Goal: Information Seeking & Learning: Learn about a topic

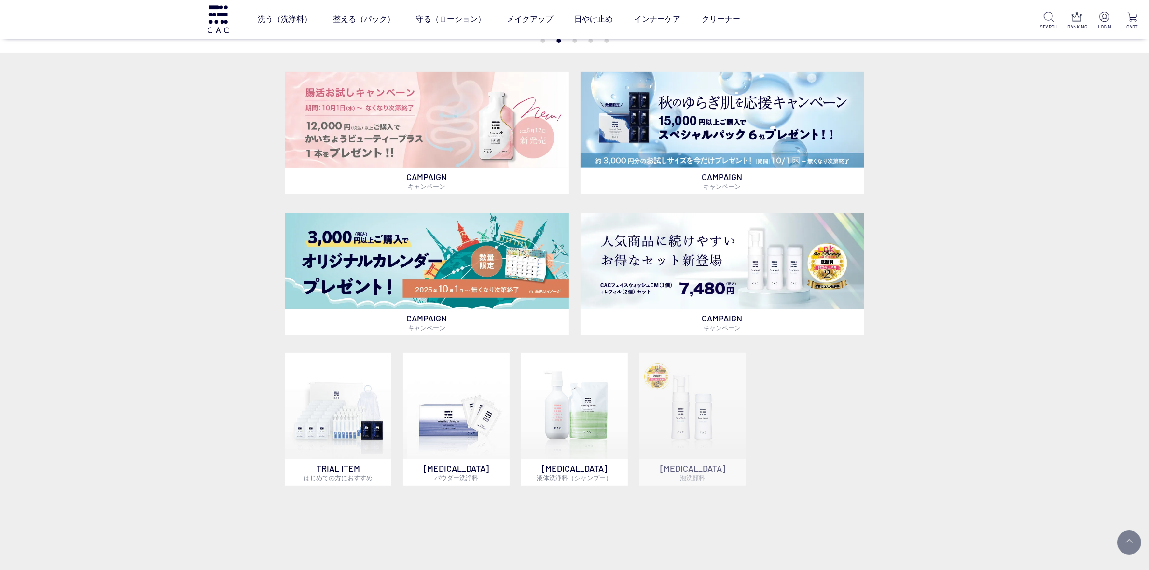
scroll to position [603, 0]
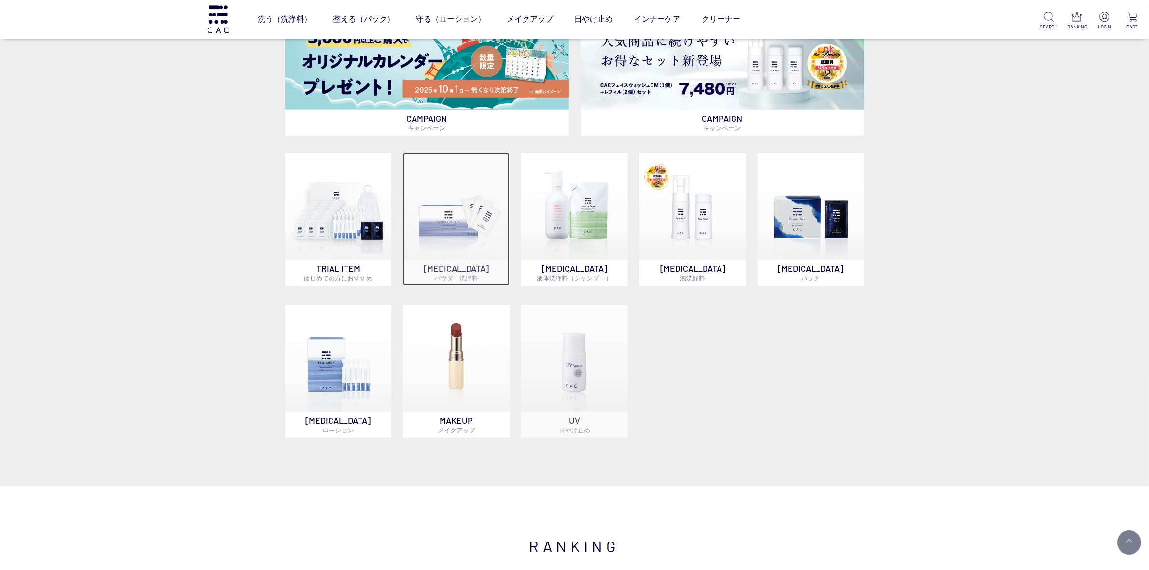
click at [458, 211] on img at bounding box center [456, 206] width 107 height 107
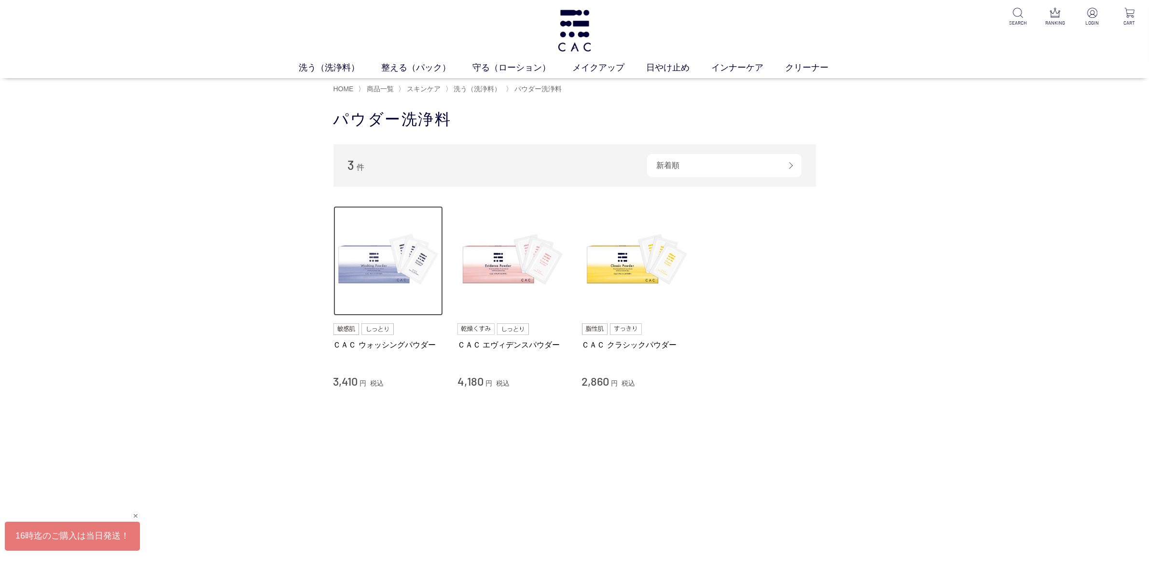
click at [389, 278] on img at bounding box center [388, 261] width 110 height 110
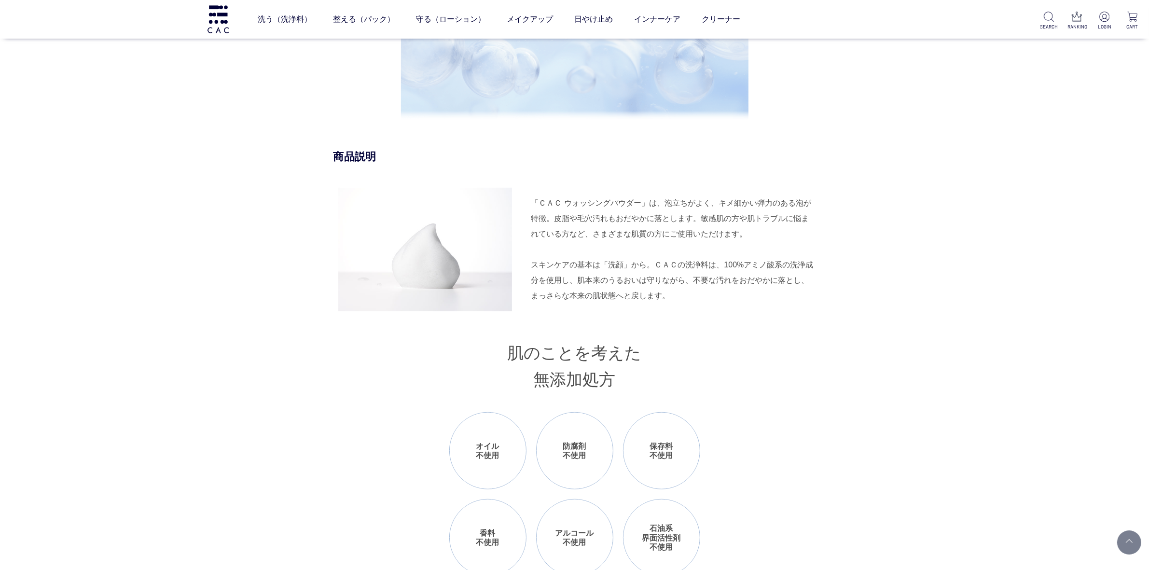
scroll to position [965, 0]
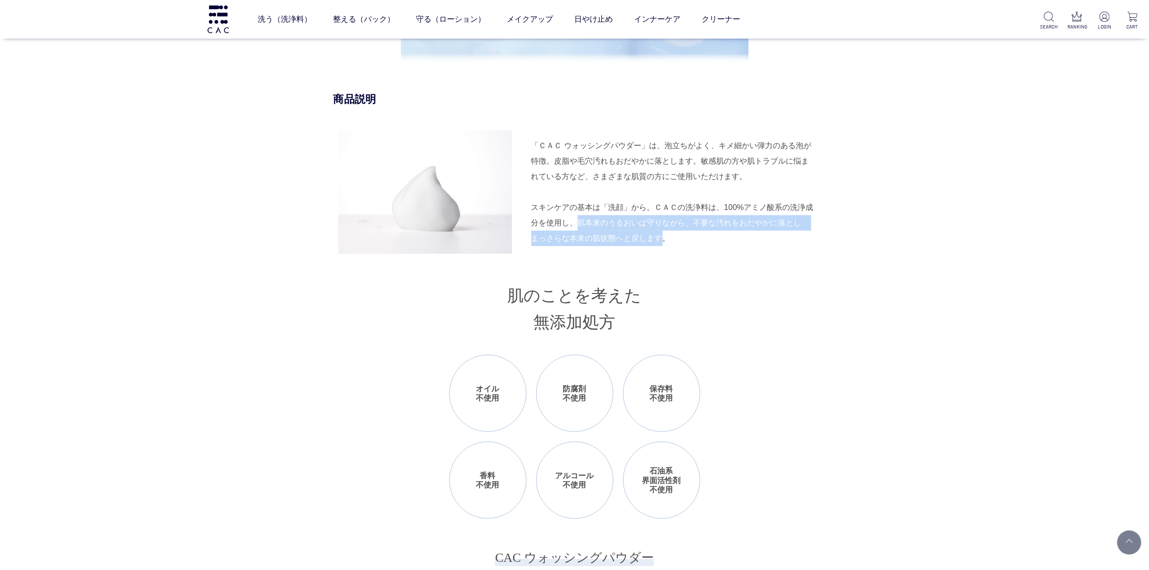
drag, startPoint x: 579, startPoint y: 223, endPoint x: 659, endPoint y: 234, distance: 79.9
click at [659, 234] on div "スキンケアの基本は「洗顔」から。ＣＡＣの洗浄料は、100%アミノ酸系の洗浄成分を使用し、肌本来のうるおいは守りながら、不要な汚れをおだやかに落とし、まっさらな…" at bounding box center [673, 223] width 285 height 46
copy div "肌本来のうるおいは守りながら、不要な汚れをおだやかに落とし、まっさらな本来の肌状態へと戻します"
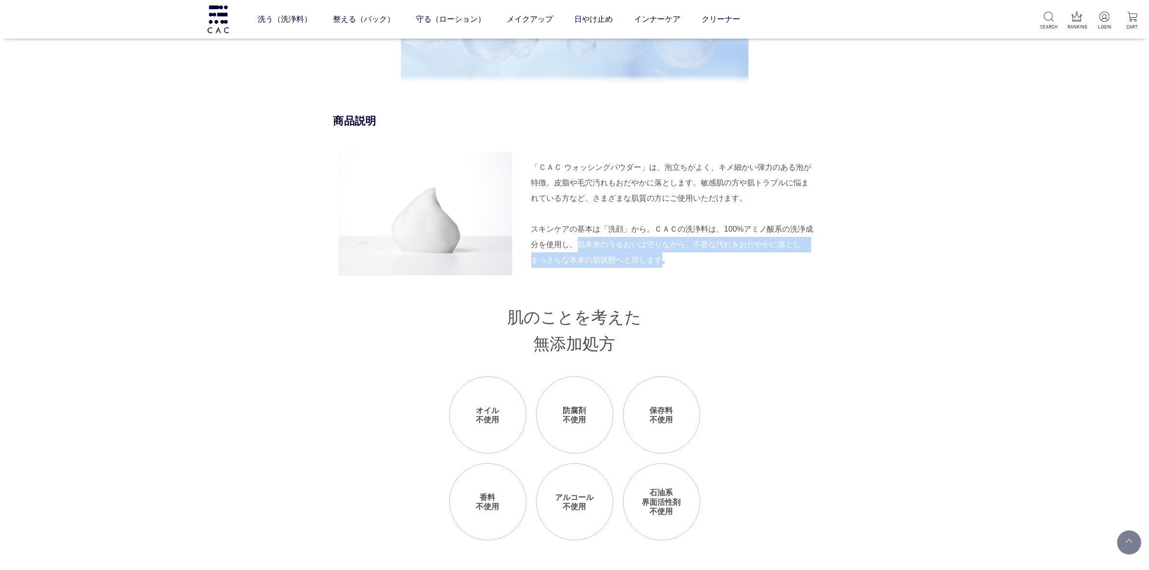
scroll to position [905, 0]
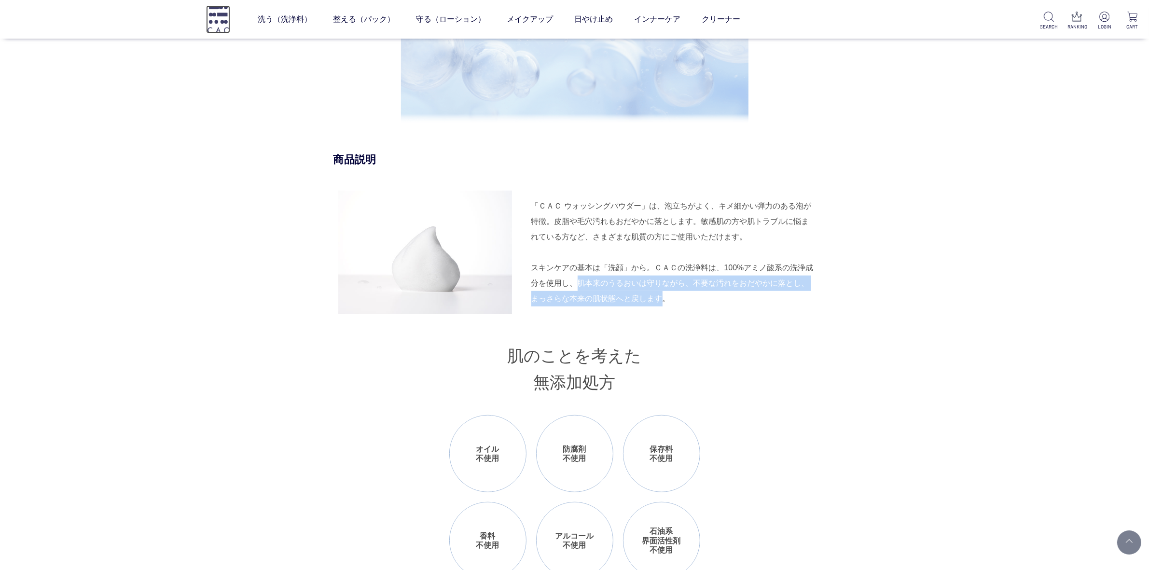
click at [229, 16] on img at bounding box center [218, 19] width 24 height 28
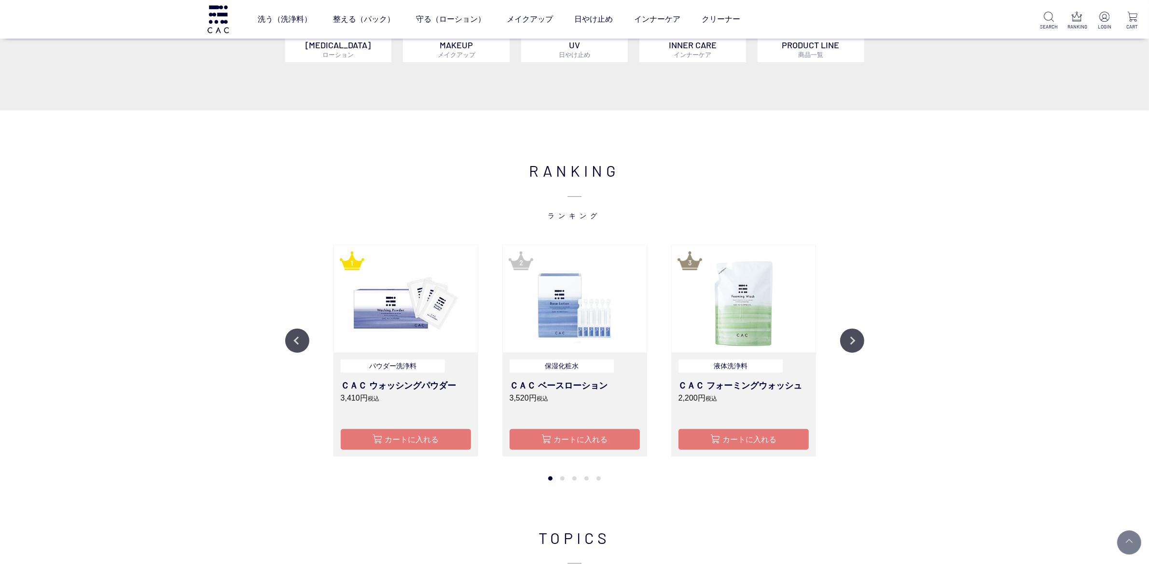
scroll to position [1025, 0]
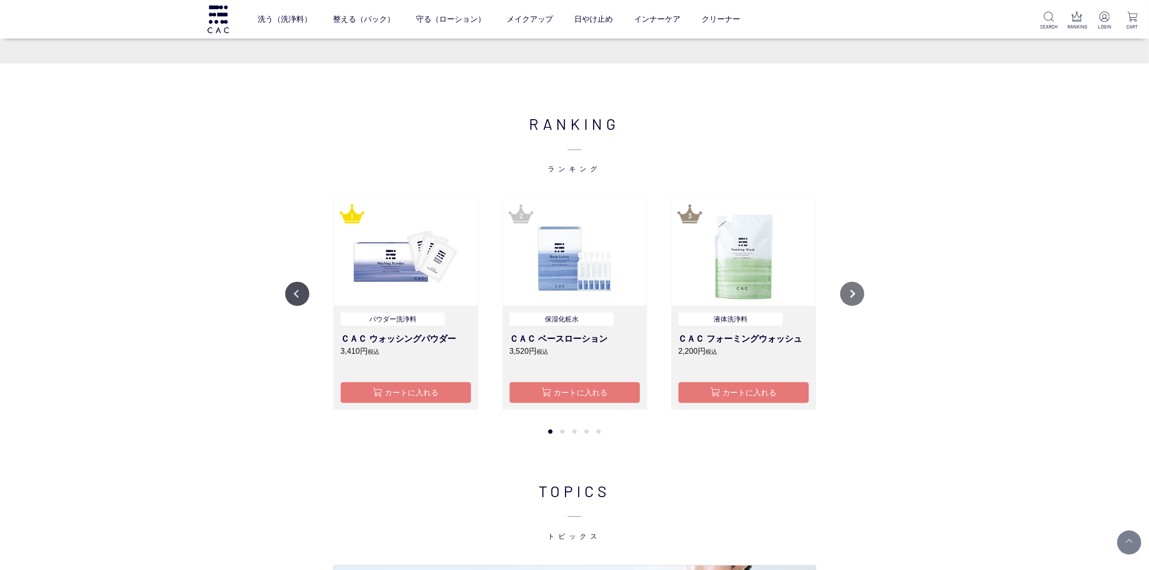
click at [860, 291] on button "Next" at bounding box center [852, 294] width 24 height 24
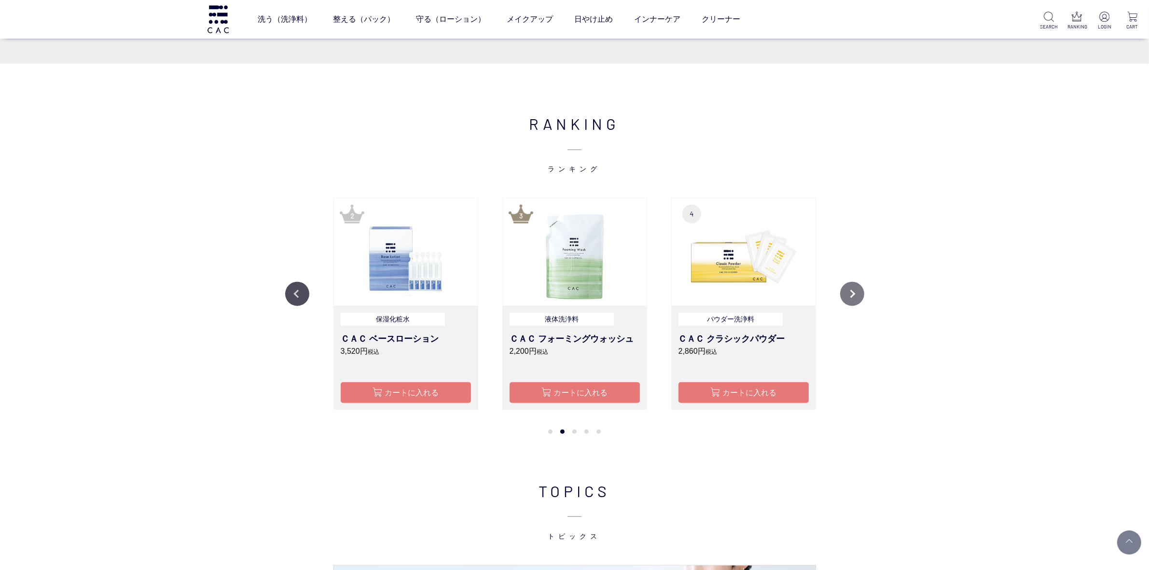
click at [860, 289] on button "Next" at bounding box center [852, 294] width 24 height 24
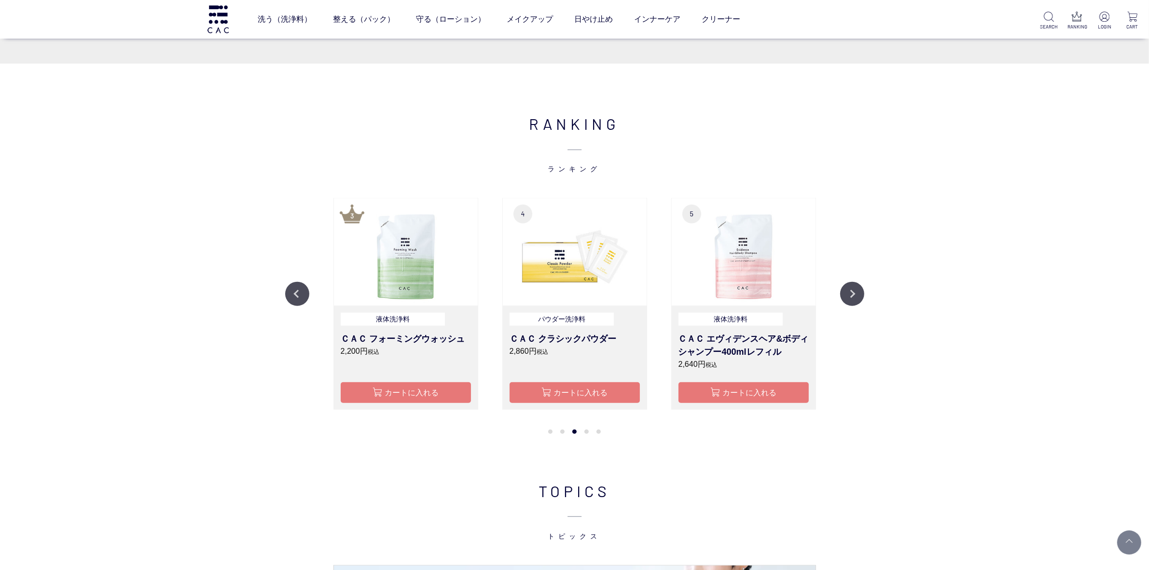
click at [418, 310] on div "液体洗浄料 ＣＡＣ フォーミングウォッシュ 2,200円 税込 カートに入れる" at bounding box center [405, 358] width 145 height 104
click at [420, 277] on img at bounding box center [406, 251] width 144 height 107
click at [543, 237] on img at bounding box center [575, 251] width 144 height 107
click at [843, 290] on button "Next" at bounding box center [852, 294] width 24 height 24
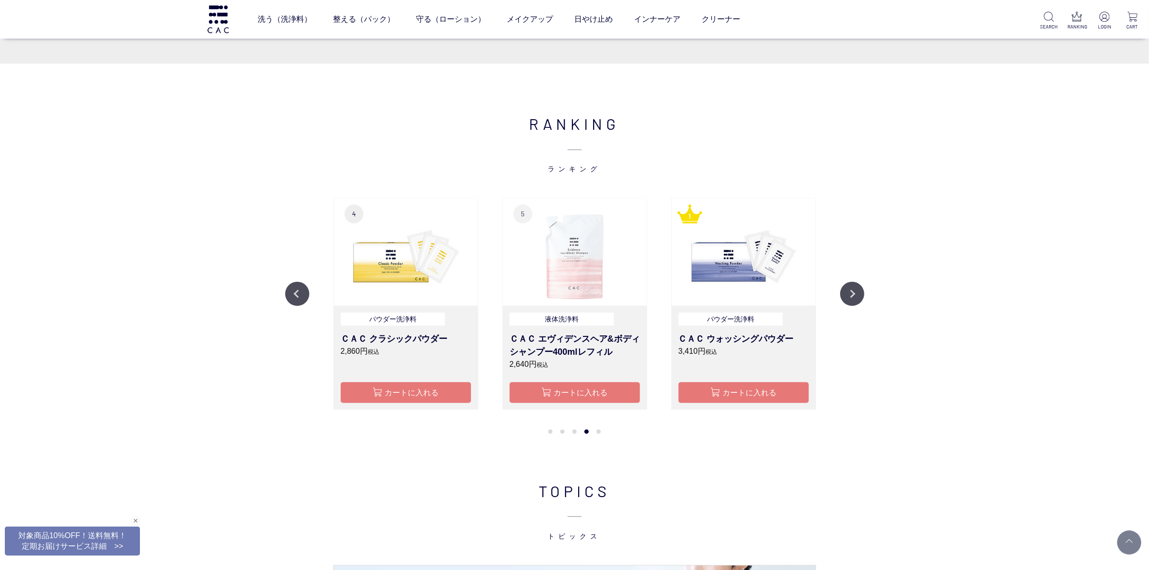
click at [577, 262] on img at bounding box center [575, 251] width 144 height 107
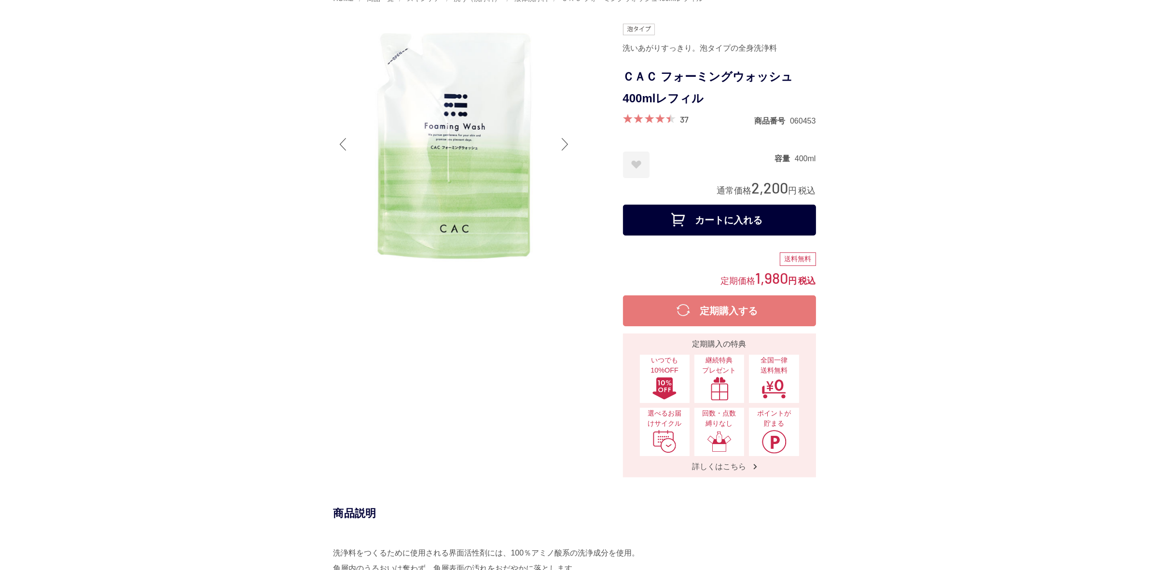
scroll to position [362, 0]
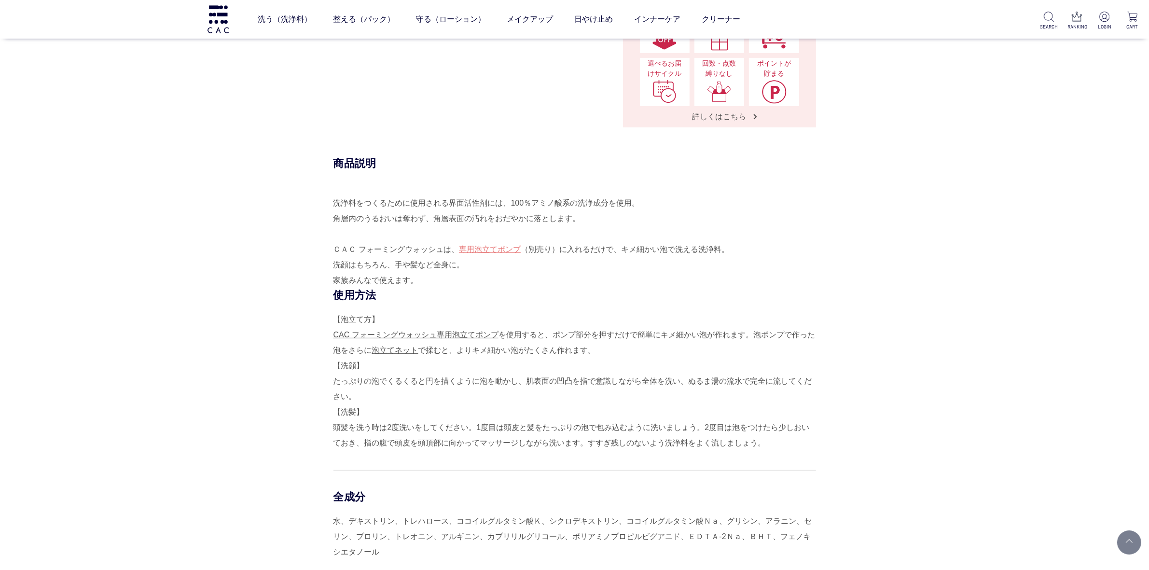
drag, startPoint x: 454, startPoint y: 249, endPoint x: 464, endPoint y: 276, distance: 28.4
click at [464, 276] on div "洗浄料をつくるために使用される界面活性剤には、100％アミノ酸系の洗浄成分を使用。 角層内のうるおいは奪わず、角層表面の汚れをおだやかに落とします。 ＣＡＣ …" at bounding box center [574, 241] width 482 height 93
copy div "、 専用泡立てポンプ （別売り）に入れるだけで、キメ細かい泡で洗える洗浄料。 洗顔はもちろん、手や髪など全身に。 家族みんなで使えます。"
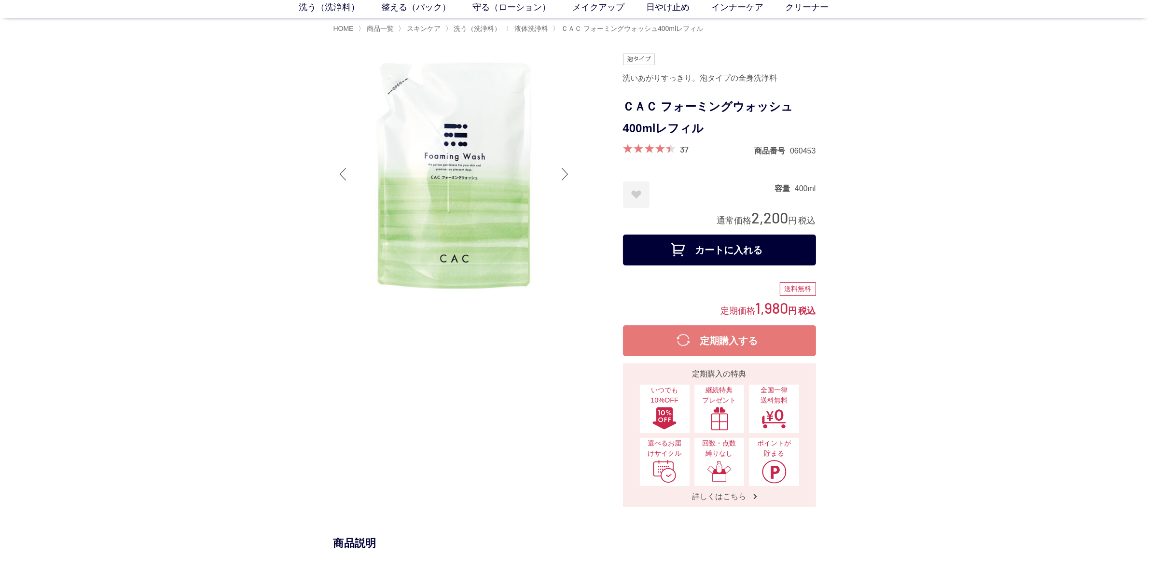
scroll to position [0, 0]
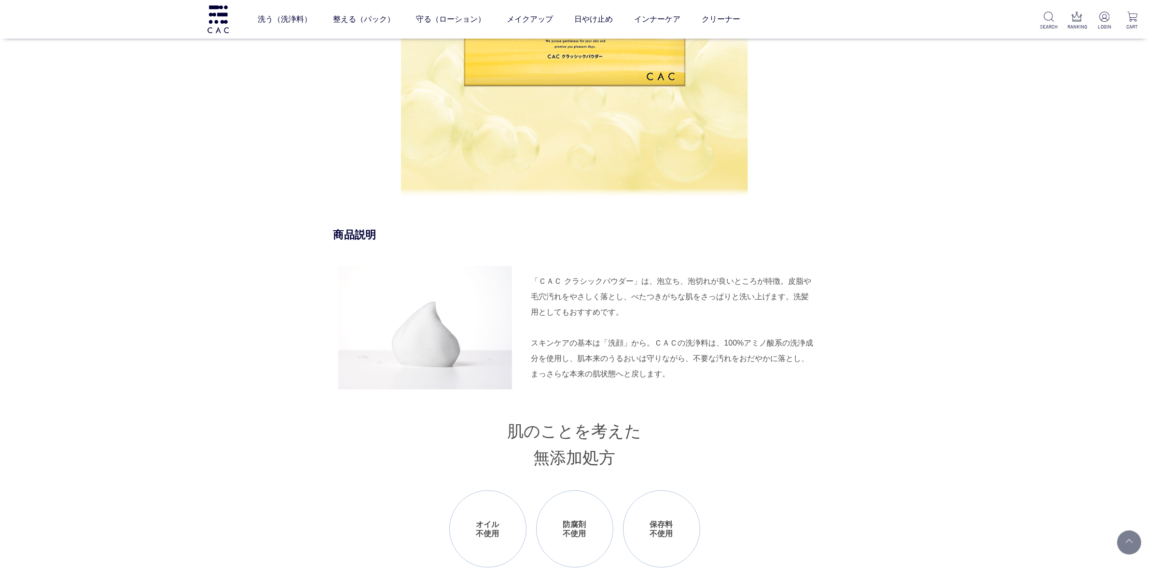
scroll to position [905, 0]
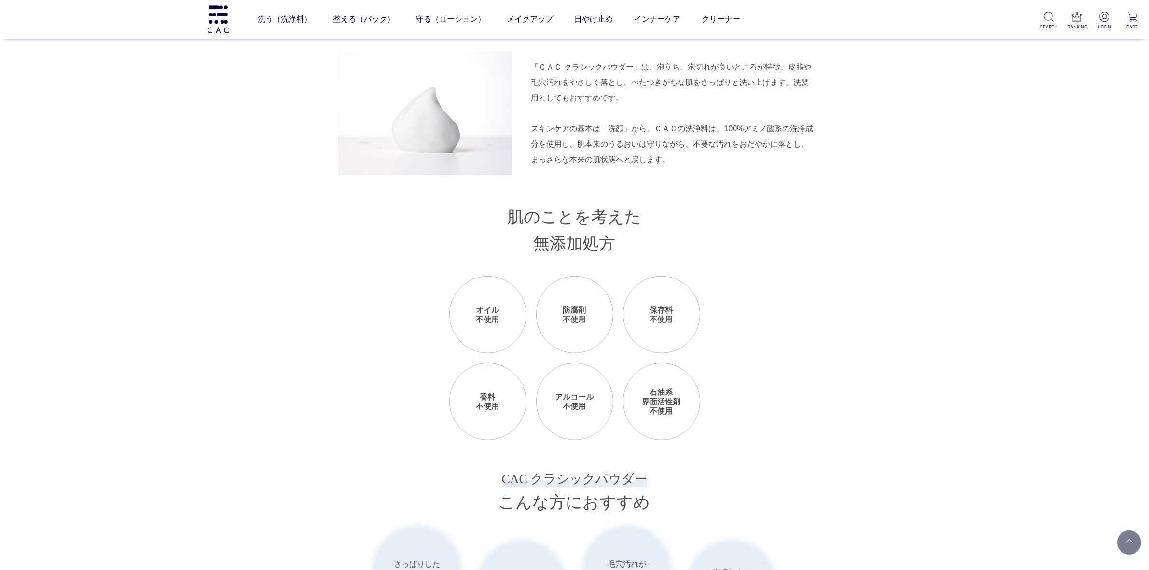
drag, startPoint x: 655, startPoint y: 67, endPoint x: 636, endPoint y: 95, distance: 34.0
click at [636, 95] on div "「ＣＡＣ クラシックパウダー」は、泡立ち、泡切れが良いところが特徴。皮脂や毛穴汚れをやさしく落とし、べたつきがちな肌をさっぱりと洗い上げます。洗髪用としてもお…" at bounding box center [673, 82] width 285 height 46
copy div "泡立ち、泡切れが良いところが特徴。皮脂や毛穴汚れをやさしく落とし、べたつきがちな肌をさっぱりと洗い上げます。洗髪用としてもおすすめです。"
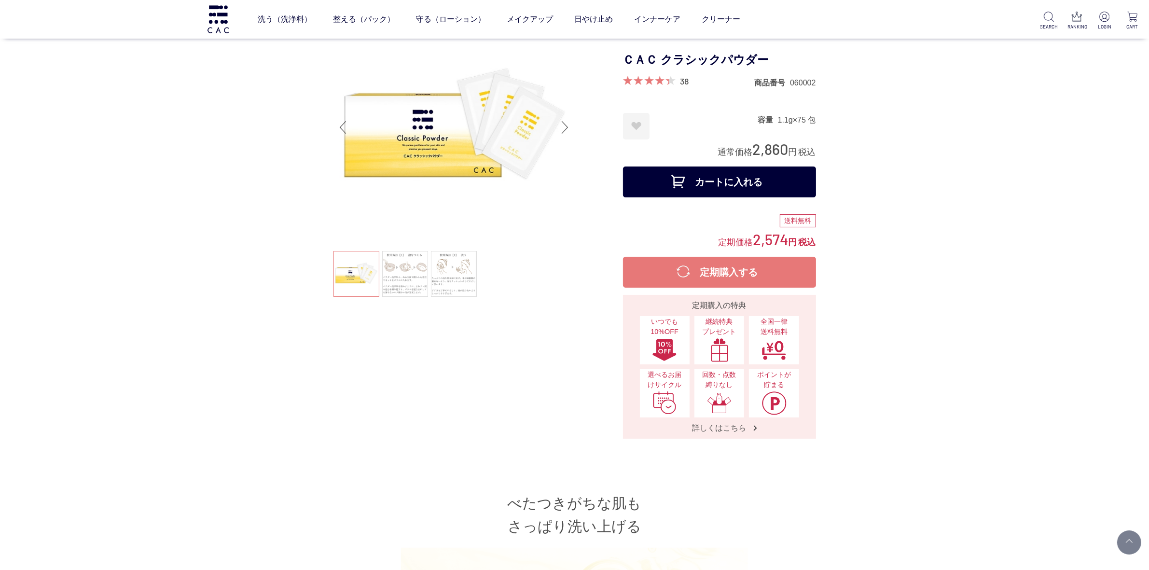
scroll to position [0, 0]
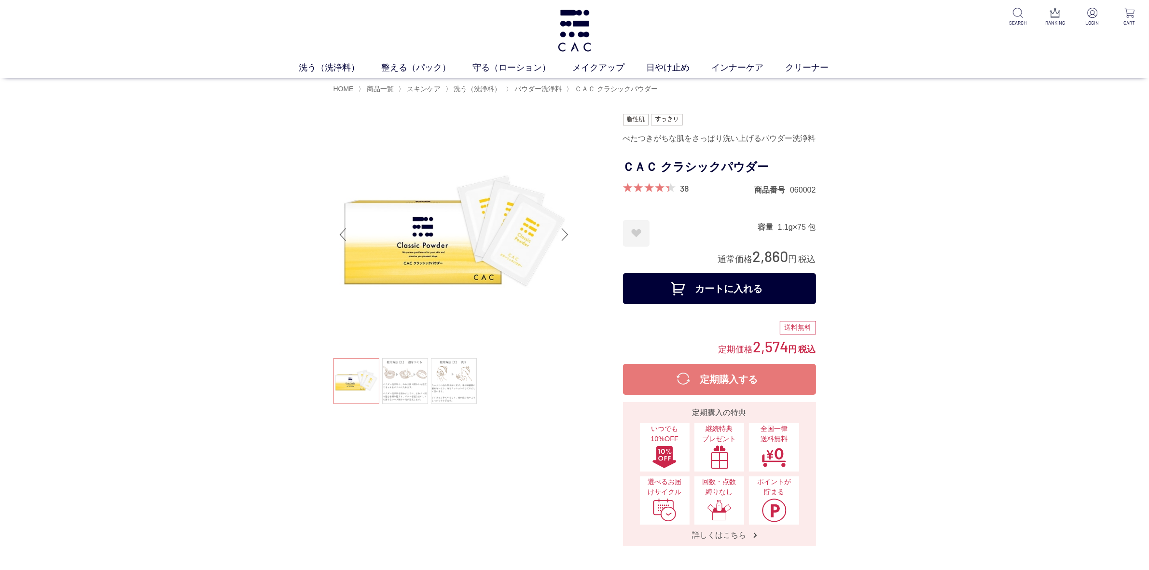
click at [778, 225] on dd "1.1g×75 包" at bounding box center [797, 227] width 38 height 10
drag, startPoint x: 775, startPoint y: 225, endPoint x: 815, endPoint y: 227, distance: 40.6
click at [815, 227] on dd "1.1g×75 包" at bounding box center [797, 227] width 38 height 10
copy dd "1.1g×75 包"
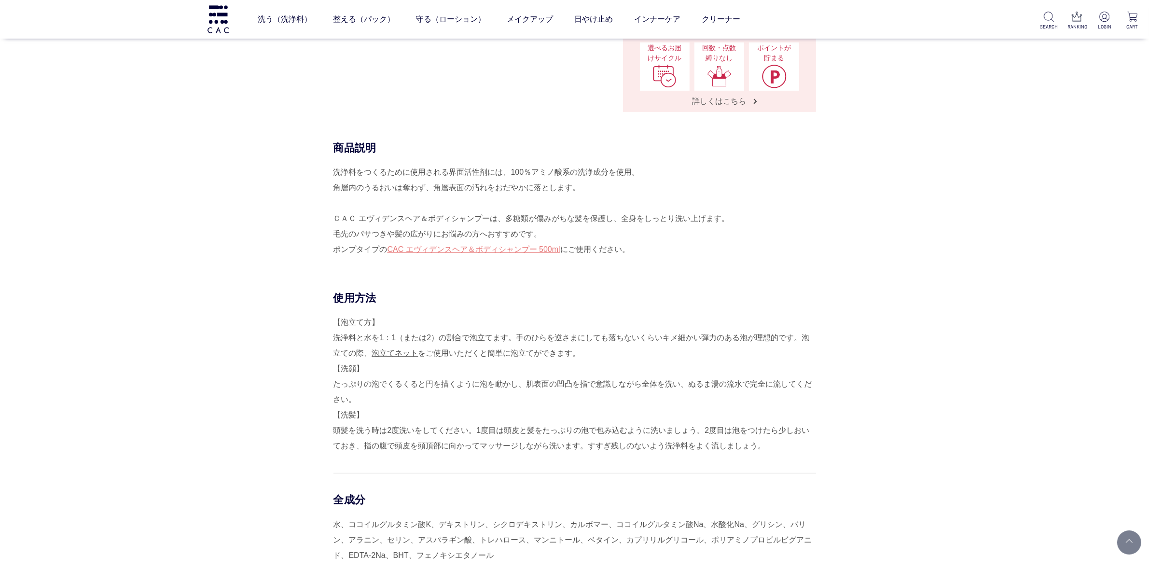
scroll to position [543, 0]
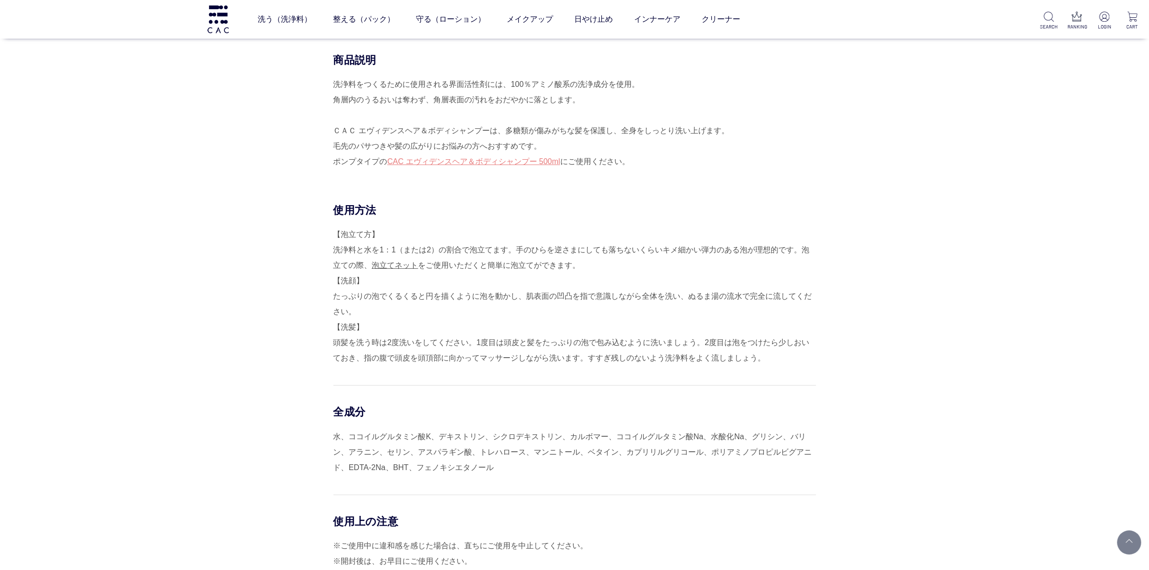
drag, startPoint x: 502, startPoint y: 130, endPoint x: 543, endPoint y: 148, distance: 44.5
click at [543, 148] on div "洗浄料をつくるために使用される界面活性剤には、100％アミノ酸系の洗浄成分を使用。 角層内のうるおいは奪わず、角層表面の汚れをおだやかに落とします。 ＣＡＣ …" at bounding box center [574, 123] width 482 height 93
copy div "多糖類が傷みがちな髪を保護し、全身をしっとり洗い上げます。 毛先のパサつきや髪の広がりにお悩みの方へおすすめです。"
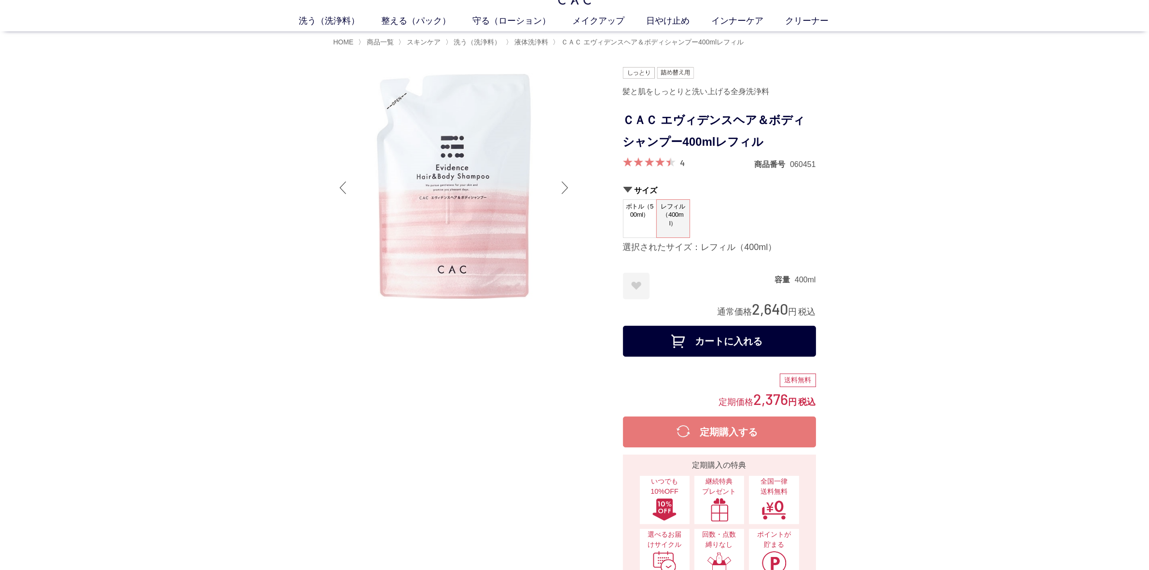
scroll to position [0, 0]
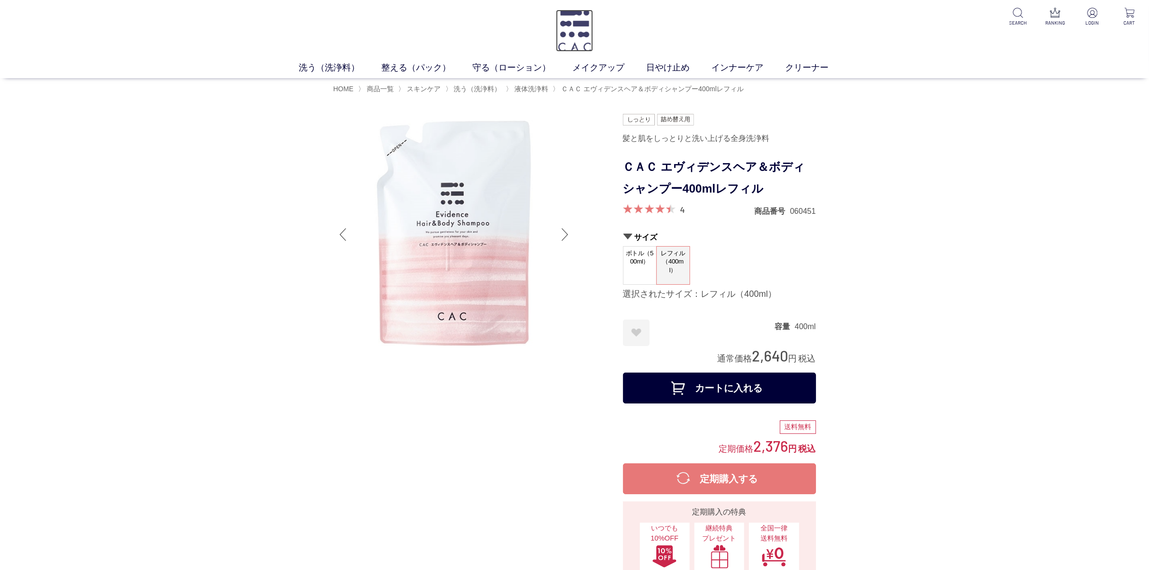
click at [566, 29] on img at bounding box center [574, 31] width 37 height 42
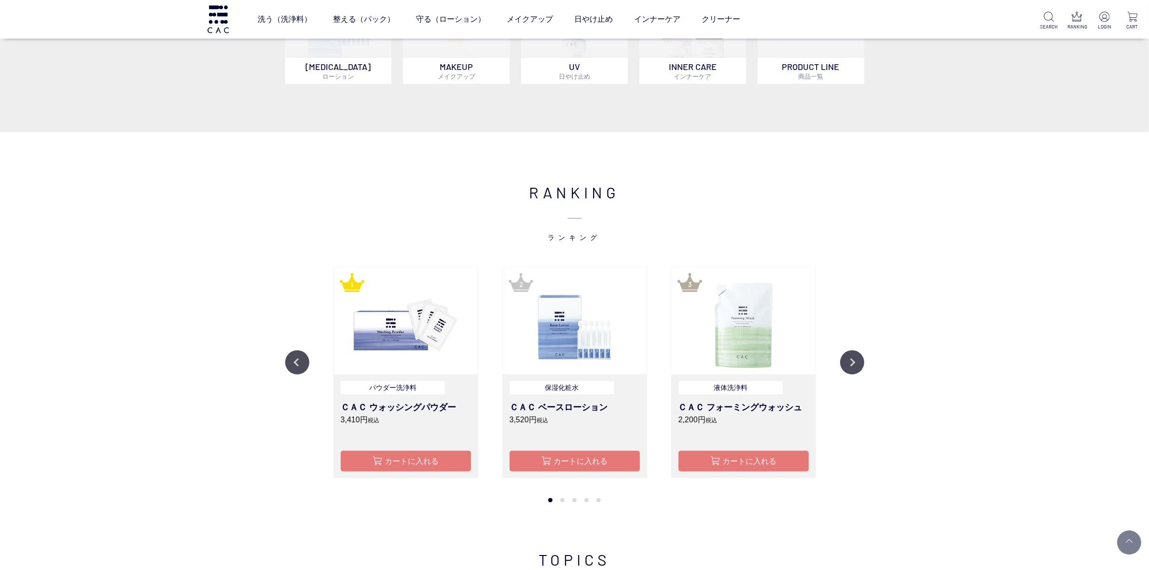
scroll to position [1025, 0]
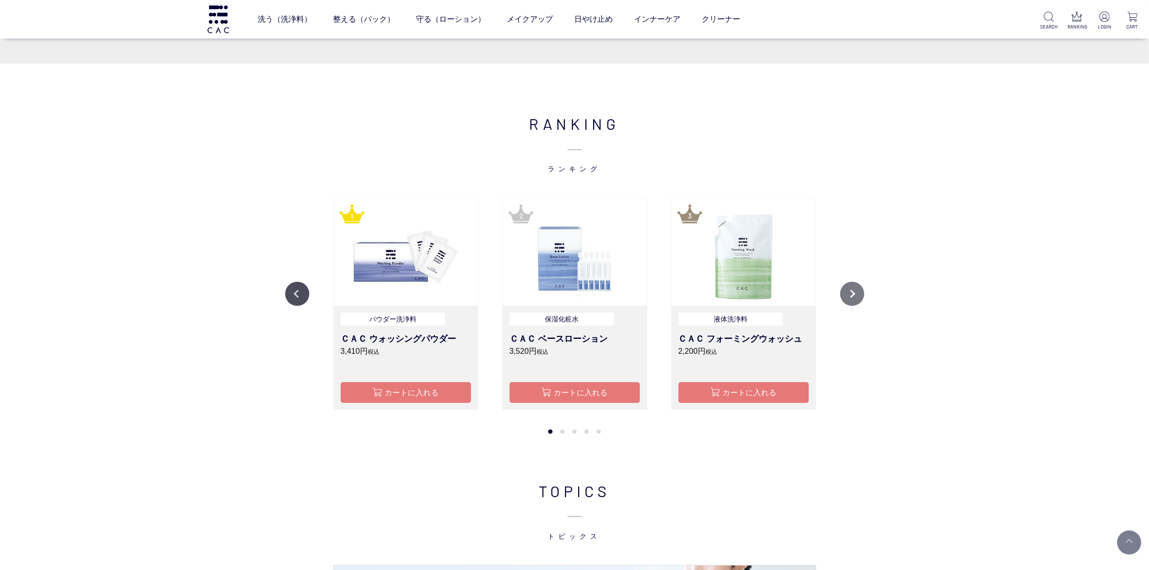
click at [849, 290] on button "Next" at bounding box center [852, 294] width 24 height 24
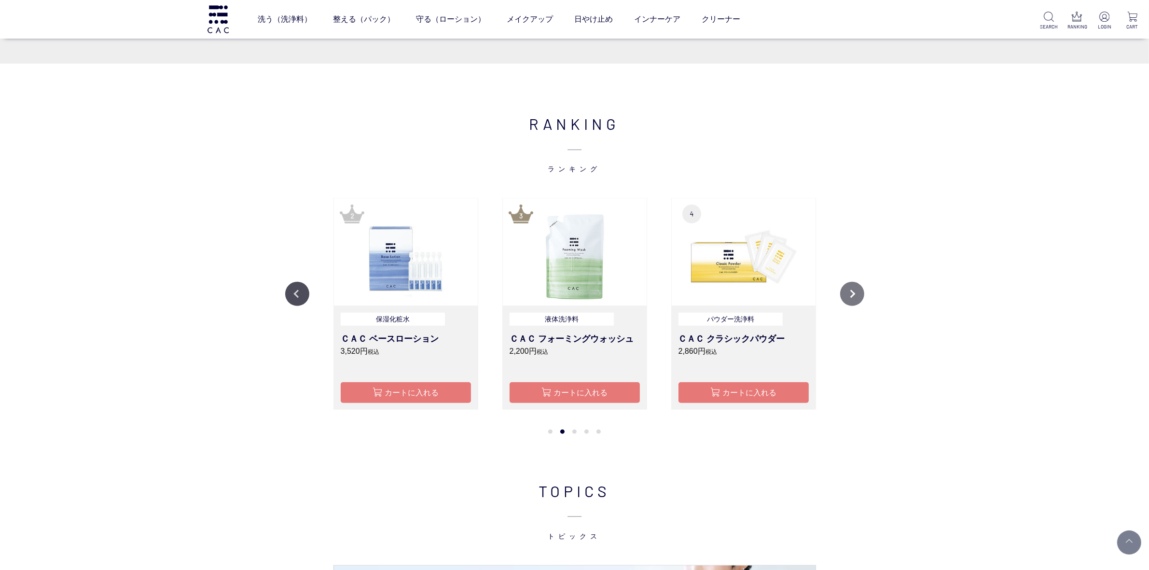
click at [849, 290] on button "Next" at bounding box center [852, 294] width 24 height 24
